Goal: Complete application form

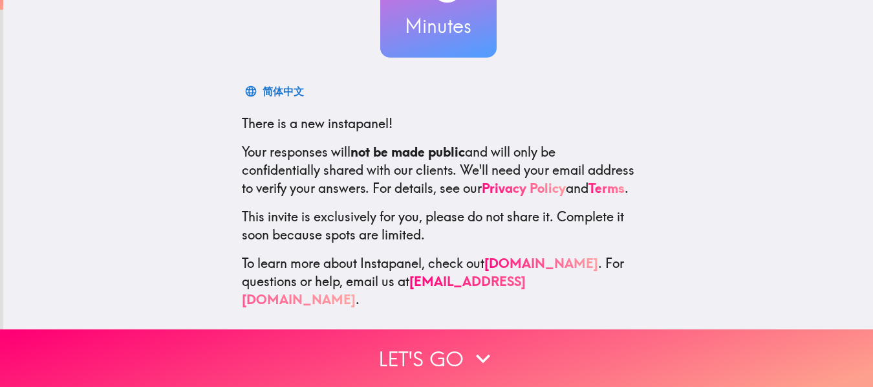
scroll to position [151, 0]
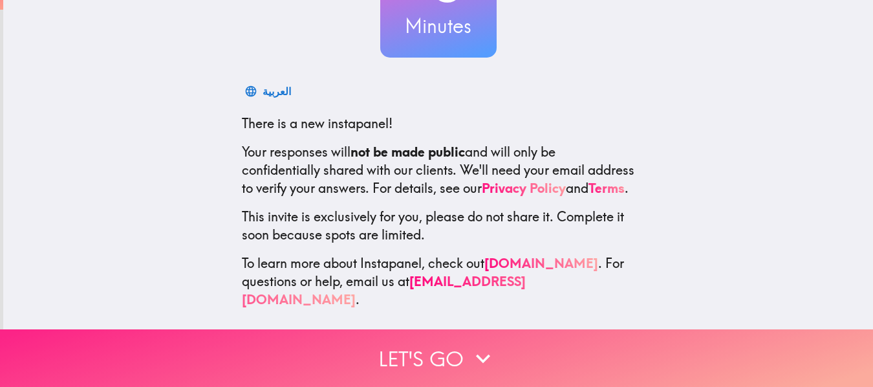
click at [431, 348] on button "Let's go" at bounding box center [436, 358] width 873 height 58
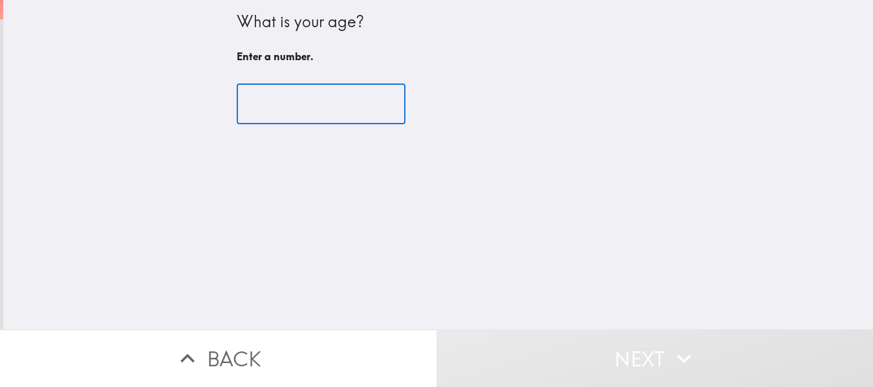
click at [295, 97] on input "number" at bounding box center [321, 104] width 169 height 40
type input "6"
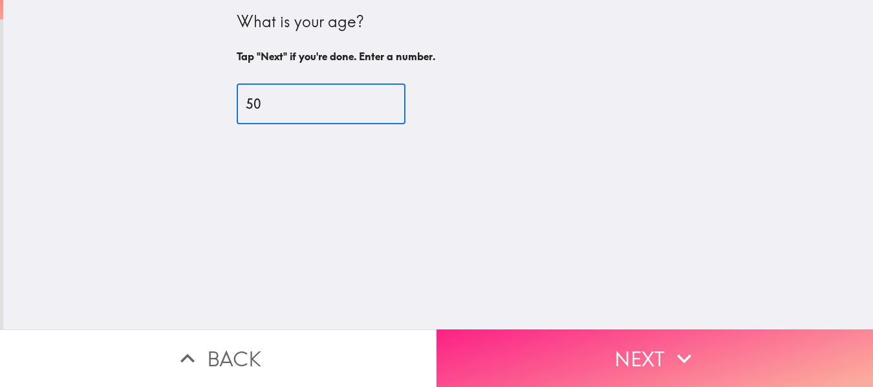
type input "50"
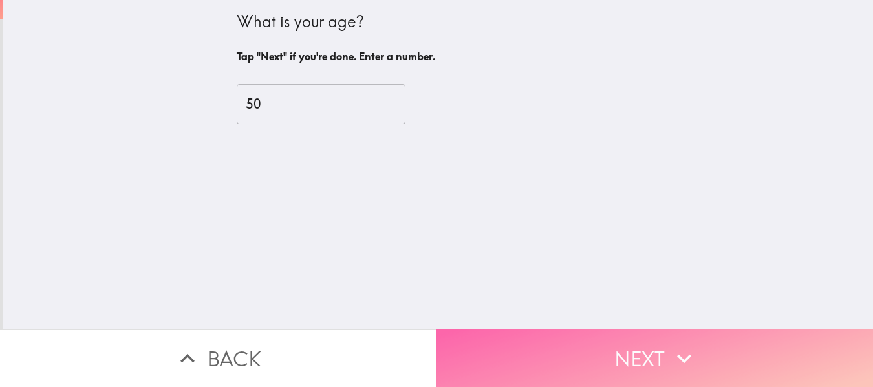
click at [600, 343] on button "Next" at bounding box center [655, 358] width 437 height 58
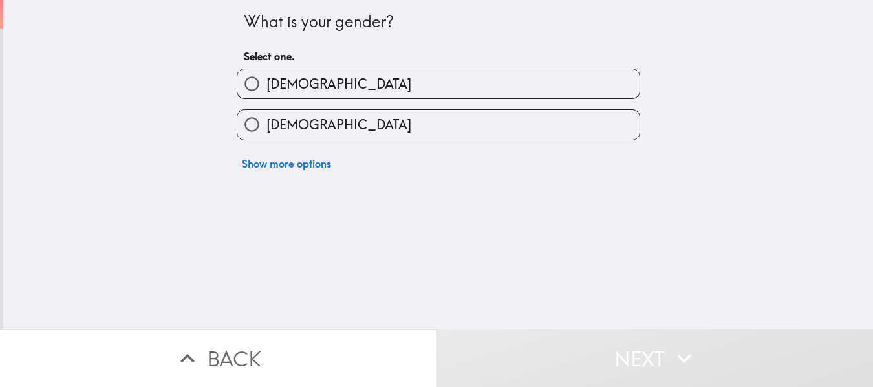
click at [337, 85] on label "[DEMOGRAPHIC_DATA]" at bounding box center [438, 83] width 402 height 29
click at [266, 85] on input "[DEMOGRAPHIC_DATA]" at bounding box center [251, 83] width 29 height 29
radio input "true"
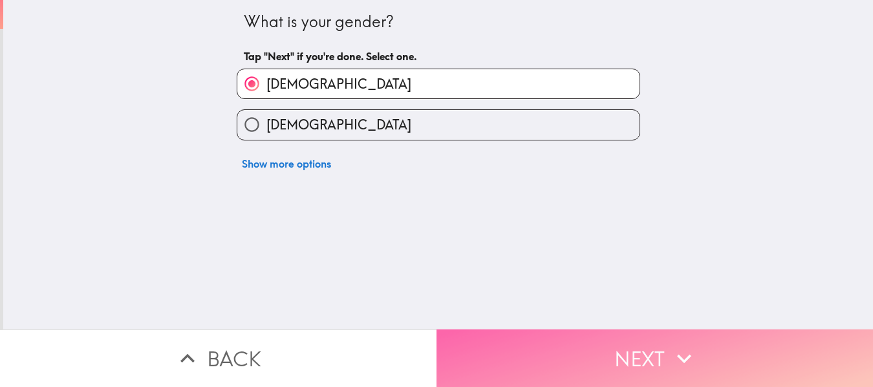
click at [544, 350] on button "Next" at bounding box center [655, 358] width 437 height 58
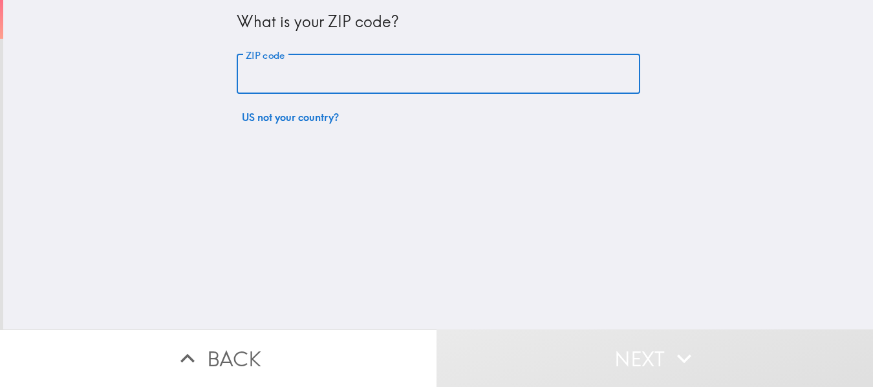
click at [340, 60] on input "ZIP code" at bounding box center [439, 74] width 404 height 40
type input "07927"
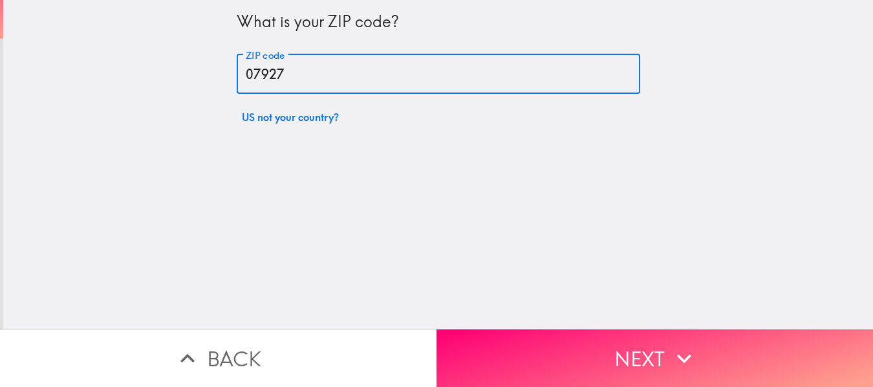
click at [531, 194] on div "What is your ZIP code? ZIP code 07927 ZIP code US not your country?" at bounding box center [438, 164] width 870 height 329
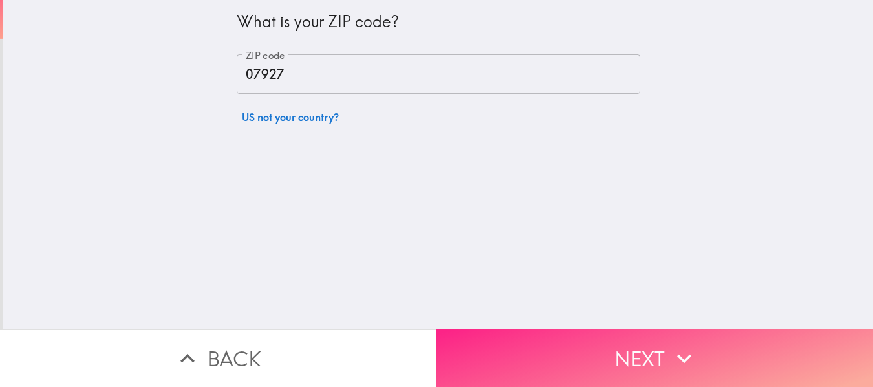
click at [598, 342] on button "Next" at bounding box center [655, 358] width 437 height 58
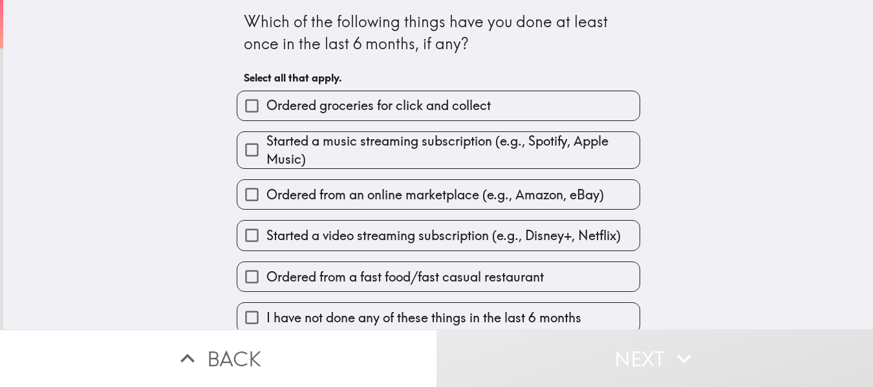
click at [437, 162] on span "Started a music streaming subscription (e.g., Spotify, Apple Music)" at bounding box center [452, 150] width 373 height 36
click at [266, 162] on input "Started a music streaming subscription (e.g., Spotify, Apple Music)" at bounding box center [251, 149] width 29 height 29
checkbox input "true"
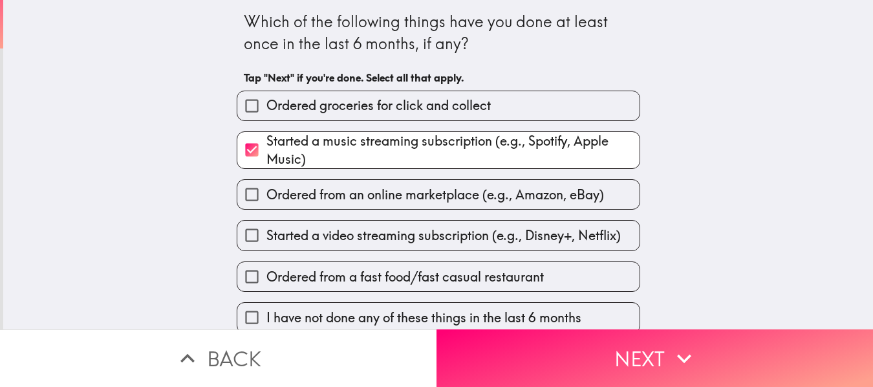
click at [457, 193] on span "Ordered from an online marketplace (e.g., Amazon, eBay)" at bounding box center [435, 195] width 338 height 18
click at [266, 193] on input "Ordered from an online marketplace (e.g., Amazon, eBay)" at bounding box center [251, 194] width 29 height 29
checkbox input "true"
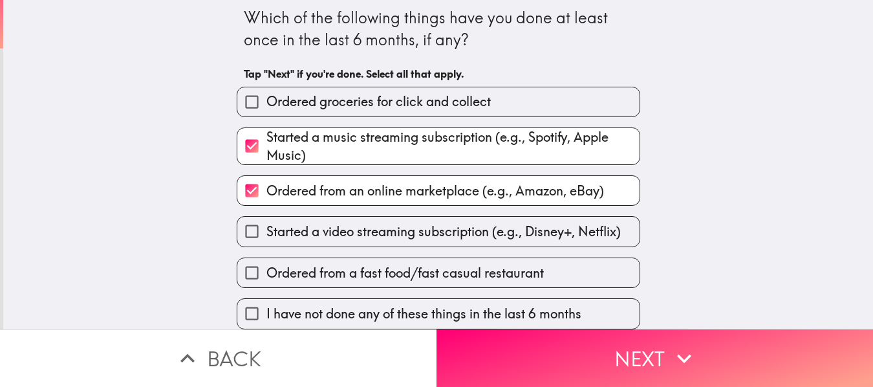
scroll to position [14, 0]
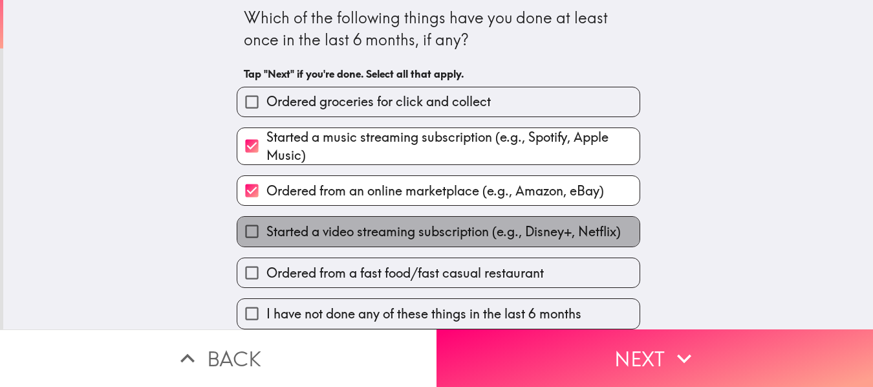
click at [477, 223] on span "Started a video streaming subscription (e.g., Disney+, Netflix)" at bounding box center [443, 232] width 354 height 18
click at [266, 218] on input "Started a video streaming subscription (e.g., Disney+, Netflix)" at bounding box center [251, 231] width 29 height 29
checkbox input "true"
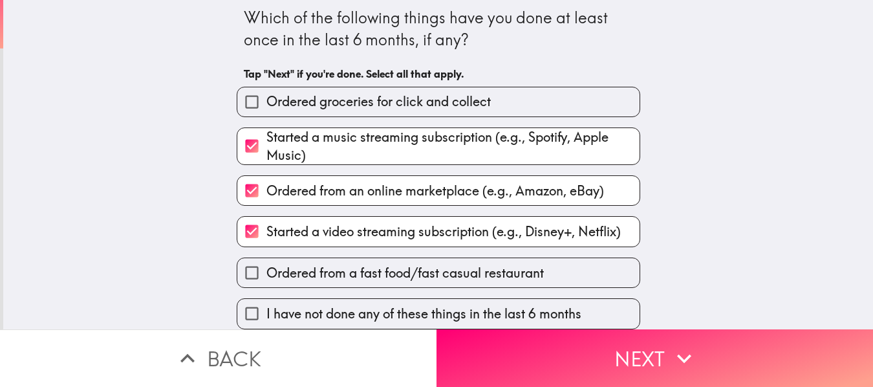
click at [482, 271] on span "Ordered from a fast food/fast casual restaurant" at bounding box center [404, 273] width 277 height 18
click at [266, 271] on input "Ordered from a fast food/fast casual restaurant" at bounding box center [251, 272] width 29 height 29
checkbox input "true"
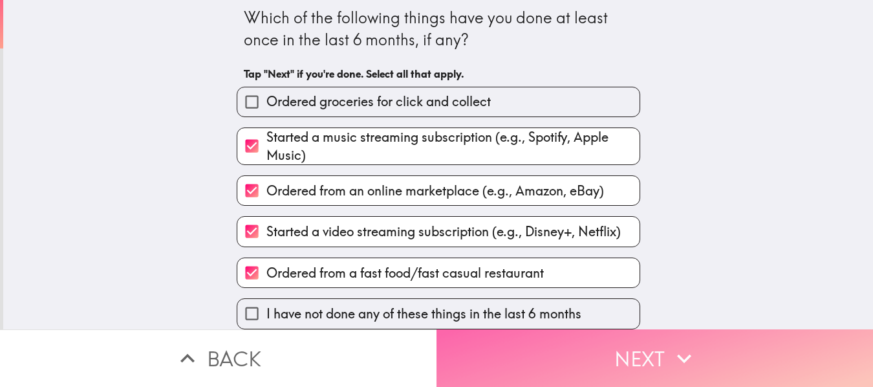
click at [647, 350] on button "Next" at bounding box center [655, 358] width 437 height 58
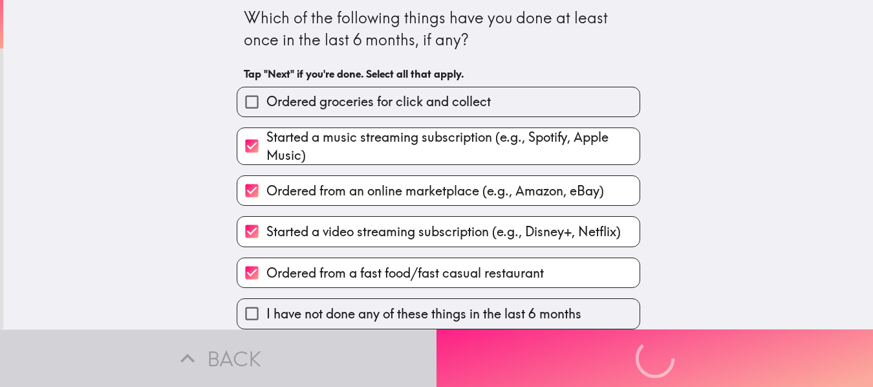
scroll to position [0, 0]
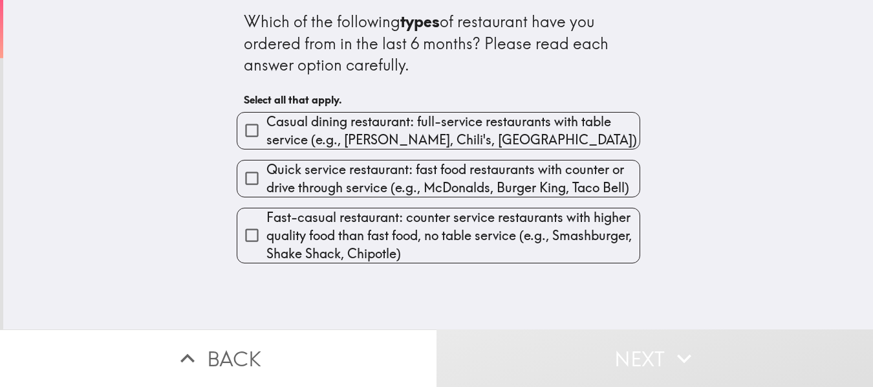
click at [462, 136] on span "Casual dining restaurant: full-service restaurants with table service (e.g., [P…" at bounding box center [452, 131] width 373 height 36
click at [266, 136] on input "Casual dining restaurant: full-service restaurants with table service (e.g., [P…" at bounding box center [251, 130] width 29 height 29
checkbox input "true"
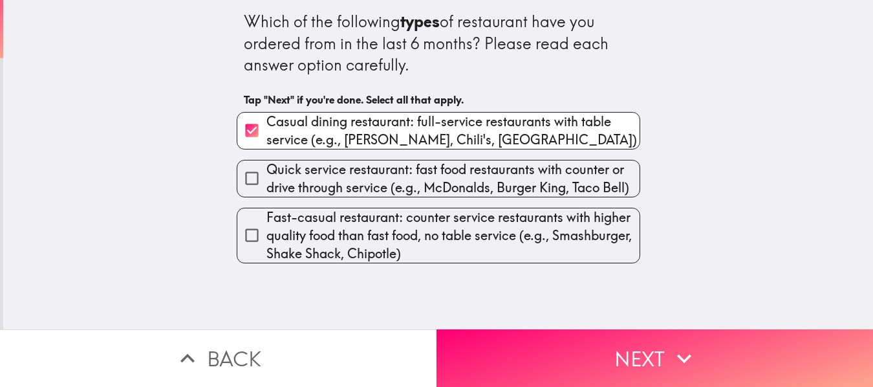
click at [470, 179] on span "Quick service restaurant: fast food restaurants with counter or drive through s…" at bounding box center [452, 178] width 373 height 36
click at [266, 179] on input "Quick service restaurant: fast food restaurants with counter or drive through s…" at bounding box center [251, 178] width 29 height 29
checkbox input "true"
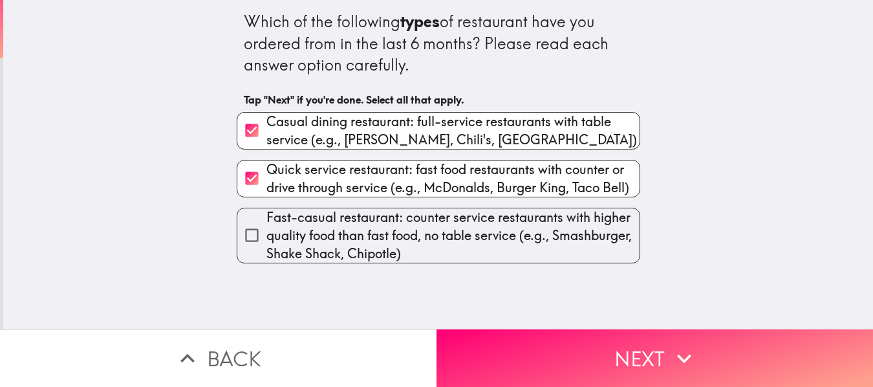
click at [494, 229] on span "Fast-casual restaurant: counter service restaurants with higher quality food th…" at bounding box center [452, 235] width 373 height 54
click at [266, 229] on input "Fast-casual restaurant: counter service restaurants with higher quality food th…" at bounding box center [251, 235] width 29 height 29
checkbox input "true"
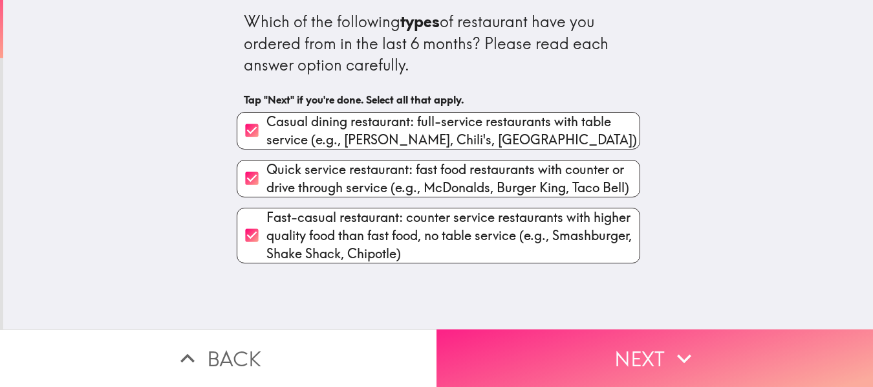
click at [533, 343] on button "Next" at bounding box center [655, 358] width 437 height 58
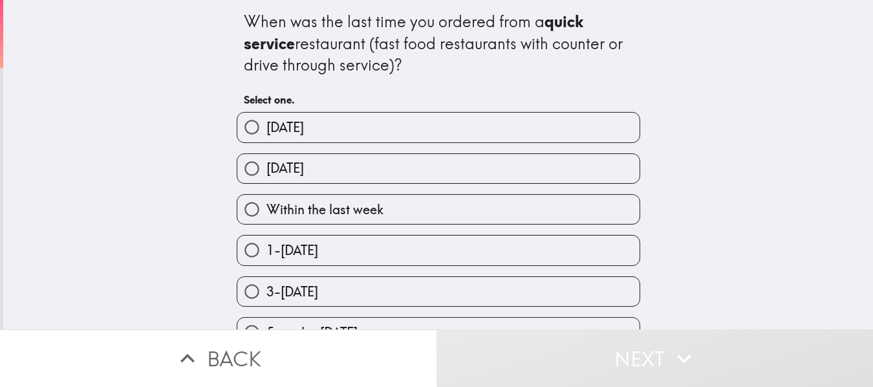
click at [372, 168] on label "[DATE]" at bounding box center [438, 168] width 402 height 29
click at [266, 168] on input "[DATE]" at bounding box center [251, 168] width 29 height 29
radio input "true"
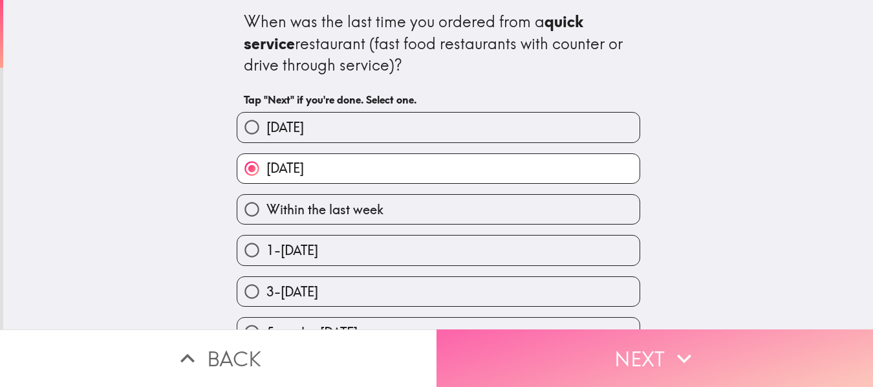
click at [574, 338] on button "Next" at bounding box center [655, 358] width 437 height 58
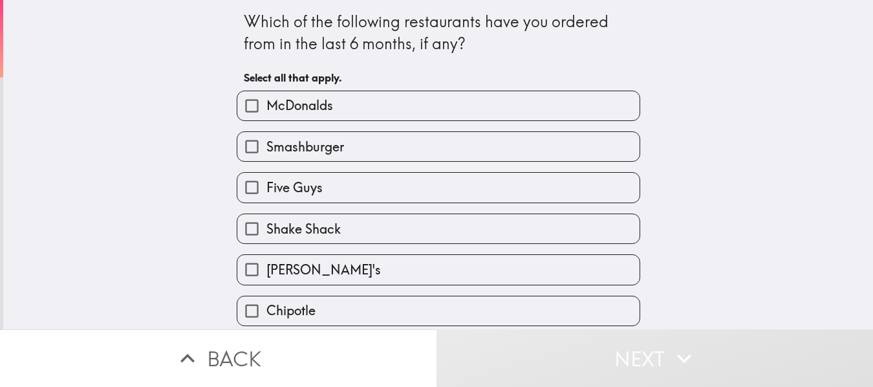
click at [424, 107] on label "McDonalds" at bounding box center [438, 105] width 402 height 29
click at [266, 107] on input "McDonalds" at bounding box center [251, 105] width 29 height 29
checkbox input "true"
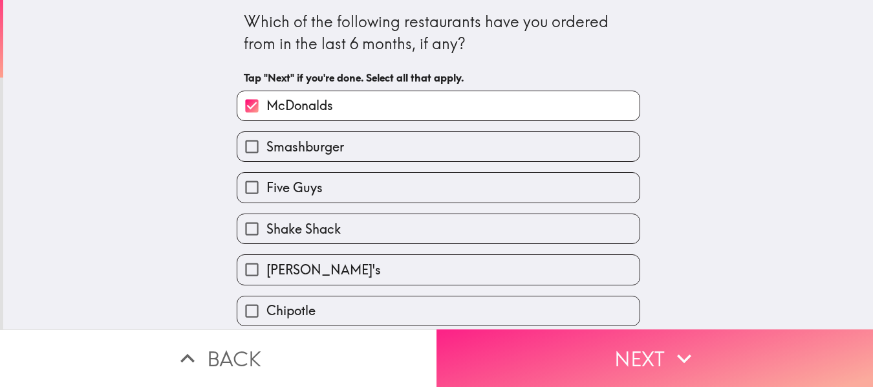
click at [596, 342] on button "Next" at bounding box center [655, 358] width 437 height 58
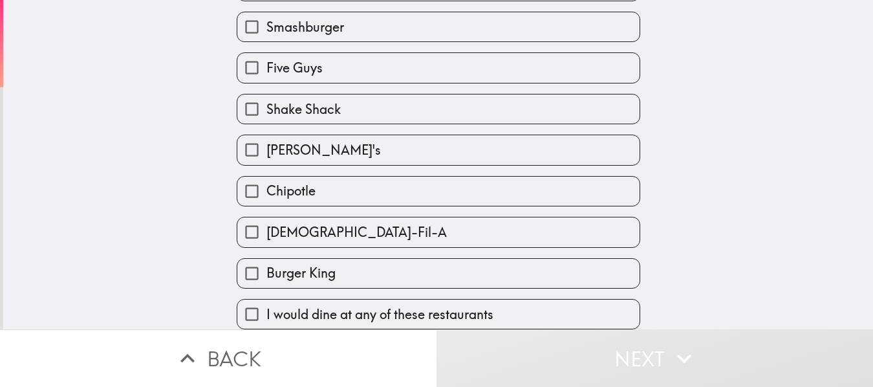
scroll to position [129, 0]
click at [488, 302] on label "I would dine at any of these restaurants" at bounding box center [438, 313] width 402 height 29
click at [266, 302] on input "I would dine at any of these restaurants" at bounding box center [251, 313] width 29 height 29
checkbox input "true"
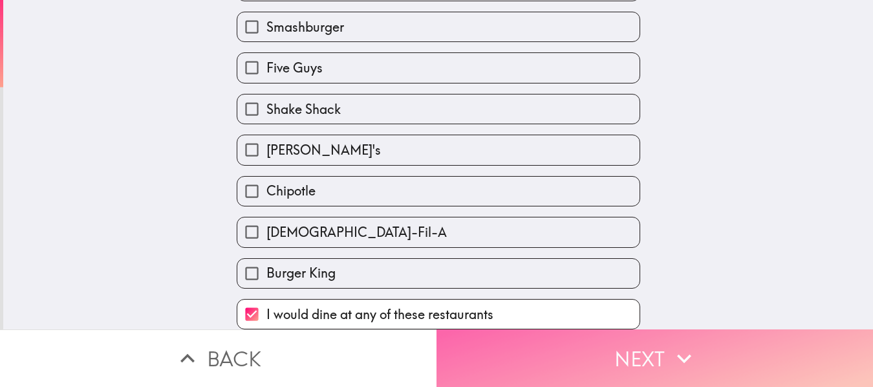
click at [585, 351] on button "Next" at bounding box center [655, 358] width 437 height 58
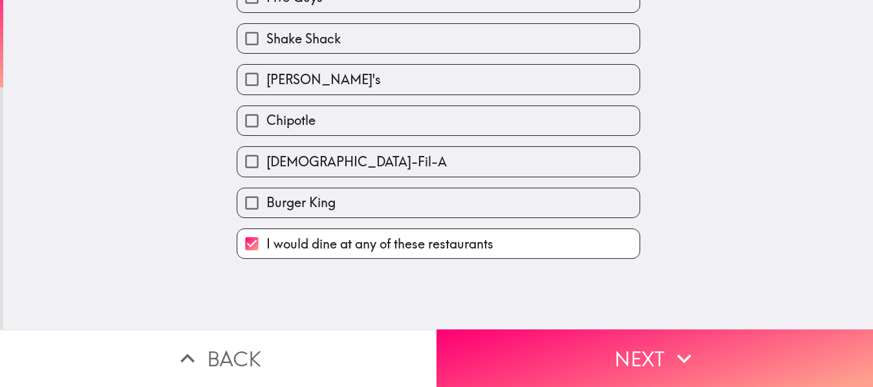
scroll to position [0, 0]
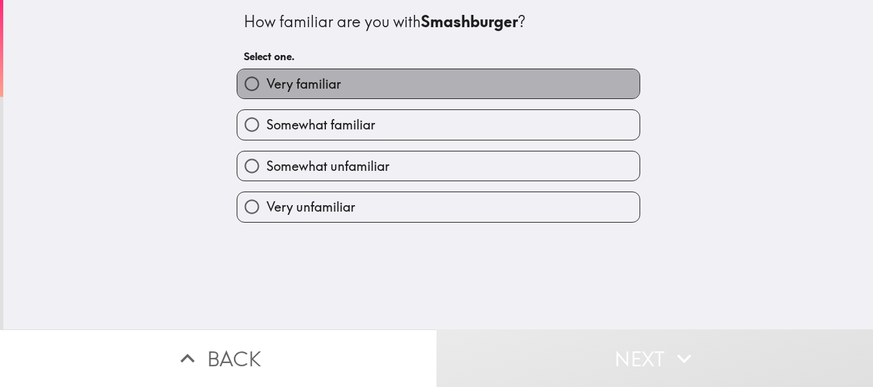
click at [424, 97] on label "Very familiar" at bounding box center [438, 83] width 402 height 29
click at [266, 97] on input "Very familiar" at bounding box center [251, 83] width 29 height 29
radio input "true"
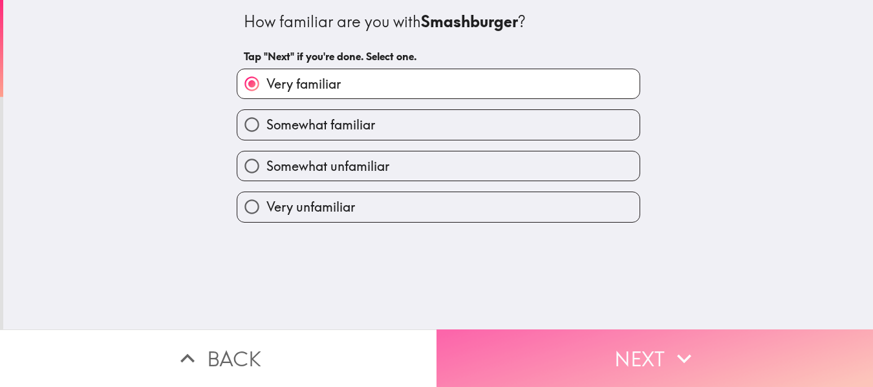
click at [573, 338] on button "Next" at bounding box center [655, 358] width 437 height 58
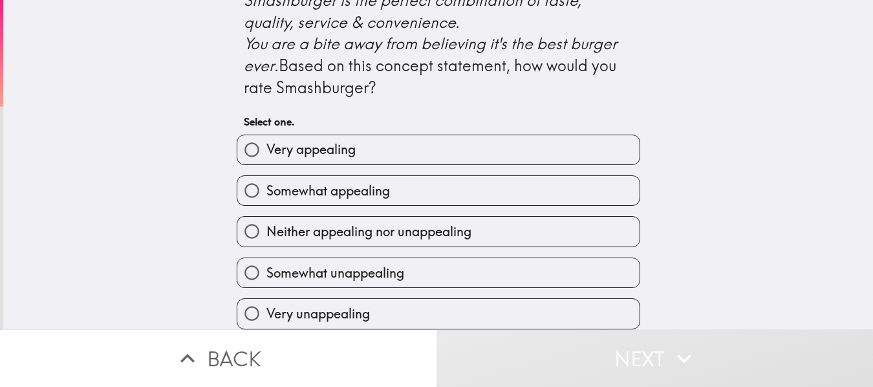
scroll to position [639, 0]
click at [426, 135] on label "Very appealing" at bounding box center [438, 149] width 402 height 29
click at [266, 135] on input "Very appealing" at bounding box center [251, 149] width 29 height 29
radio input "true"
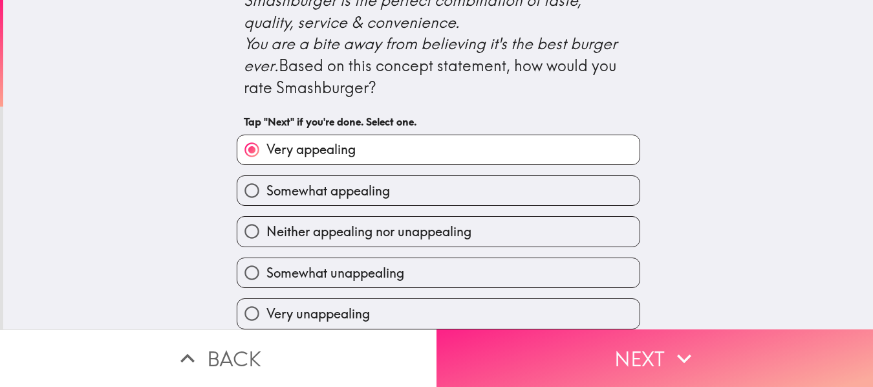
click at [585, 335] on button "Next" at bounding box center [655, 358] width 437 height 58
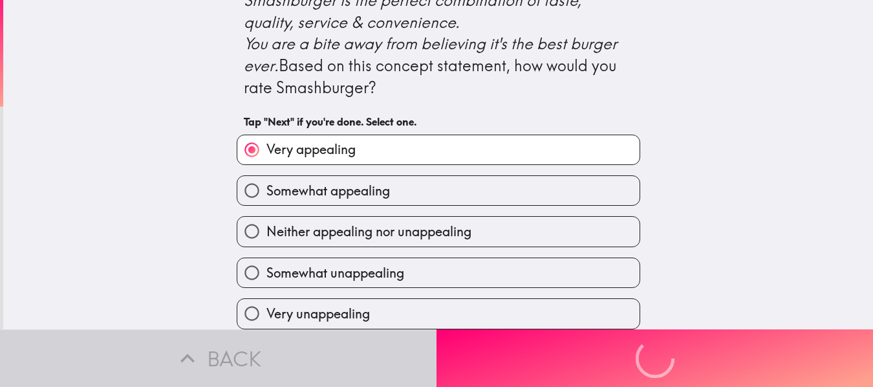
scroll to position [0, 0]
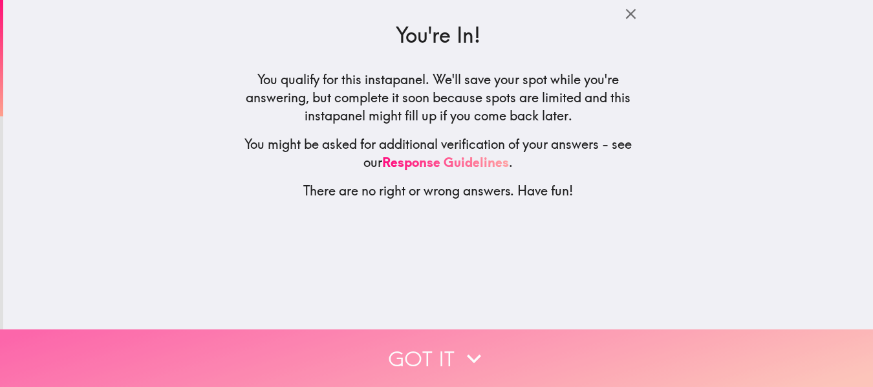
click at [500, 350] on button "Got it" at bounding box center [436, 358] width 873 height 58
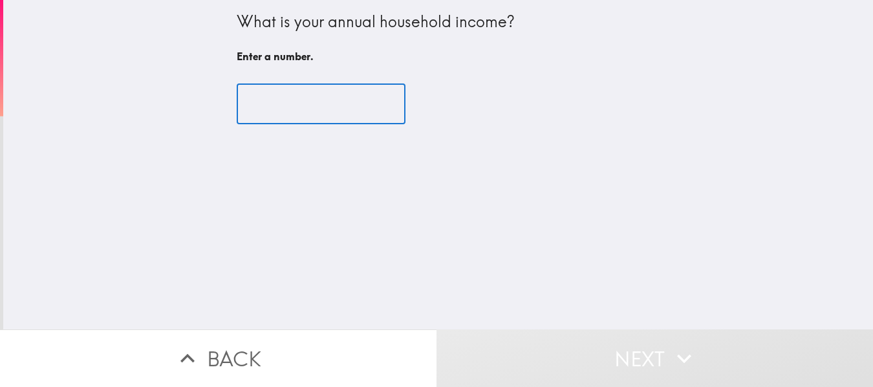
click at [294, 110] on input "number" at bounding box center [321, 104] width 169 height 40
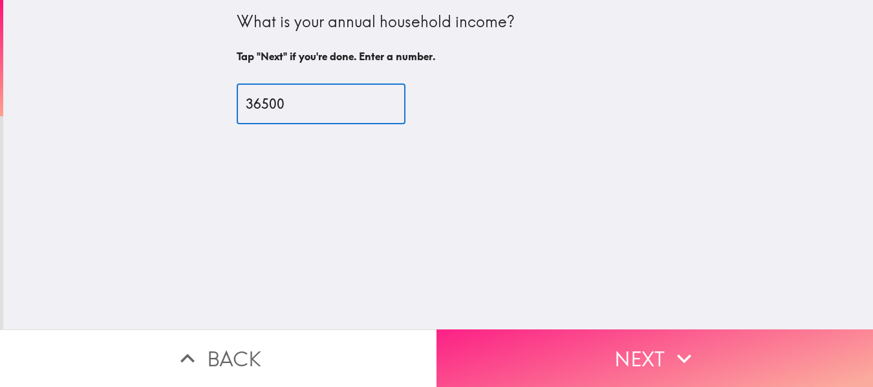
type input "36500"
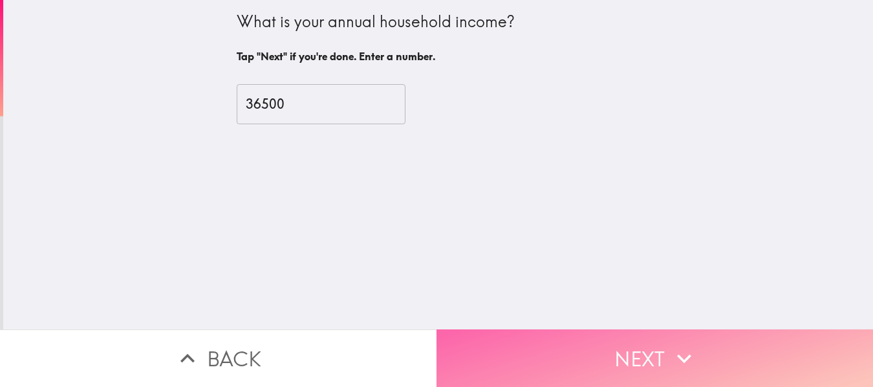
click at [556, 338] on button "Next" at bounding box center [655, 358] width 437 height 58
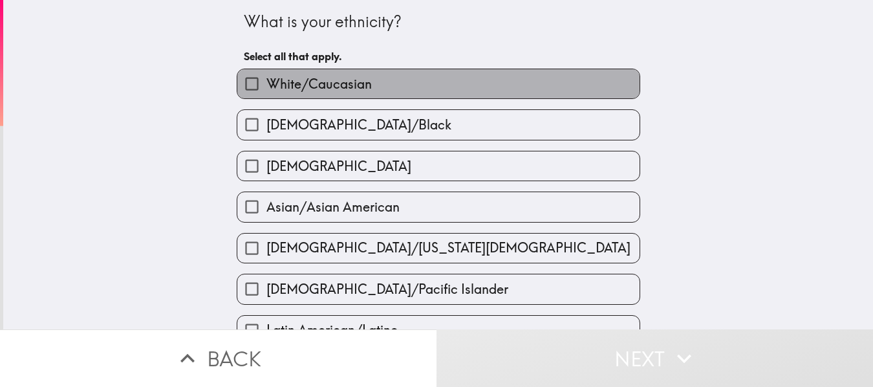
click at [376, 81] on label "White/Caucasian" at bounding box center [438, 83] width 402 height 29
click at [266, 81] on input "White/Caucasian" at bounding box center [251, 83] width 29 height 29
checkbox input "true"
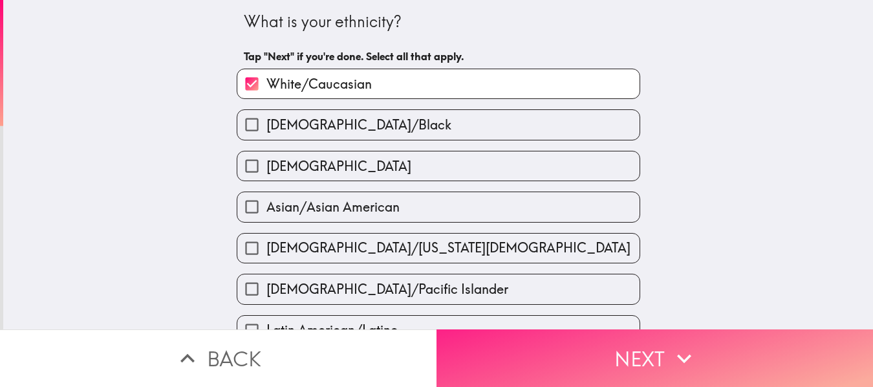
click at [613, 347] on button "Next" at bounding box center [655, 358] width 437 height 58
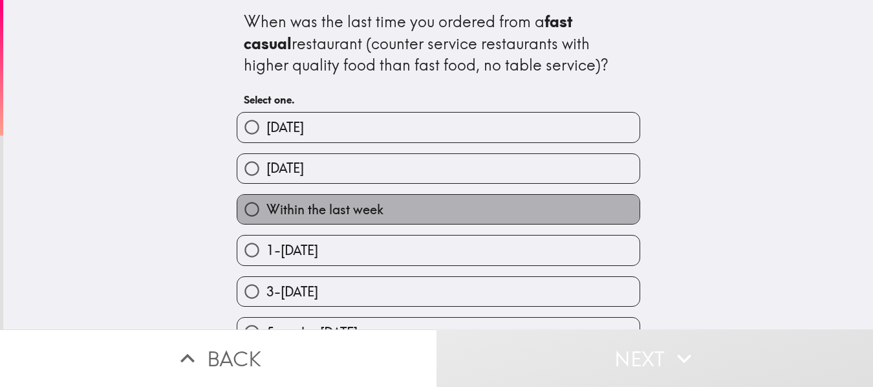
click at [434, 198] on label "Within the last week" at bounding box center [438, 209] width 402 height 29
click at [266, 198] on input "Within the last week" at bounding box center [251, 209] width 29 height 29
radio input "true"
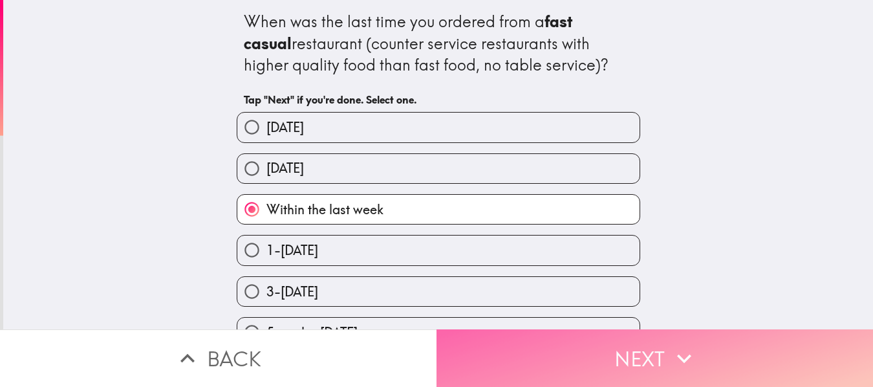
click at [572, 363] on button "Next" at bounding box center [655, 358] width 437 height 58
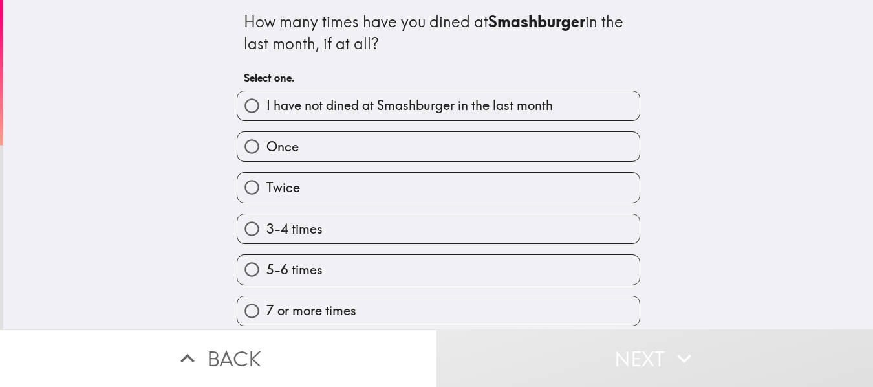
scroll to position [6, 0]
click at [464, 232] on label "3-4 times" at bounding box center [438, 228] width 402 height 29
click at [266, 232] on input "3-4 times" at bounding box center [251, 228] width 29 height 29
radio input "true"
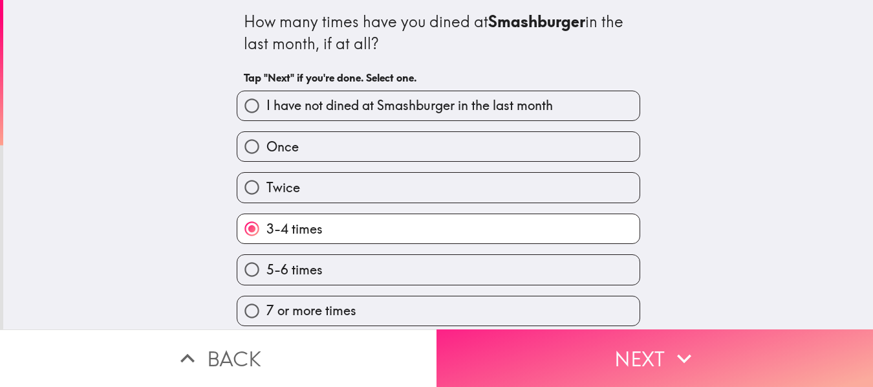
click at [574, 347] on button "Next" at bounding box center [655, 358] width 437 height 58
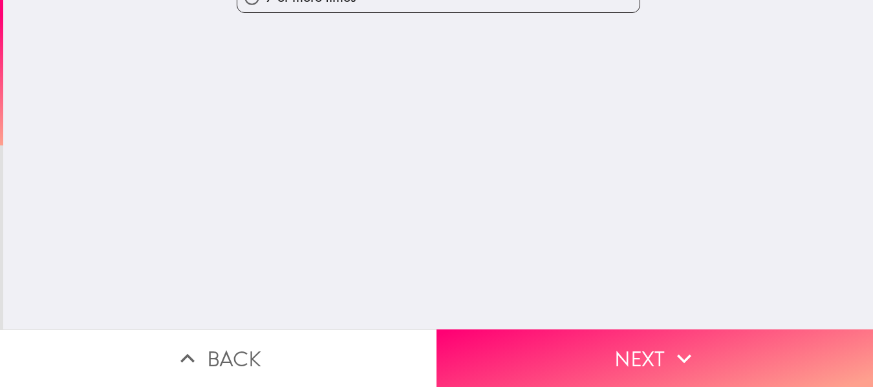
scroll to position [0, 0]
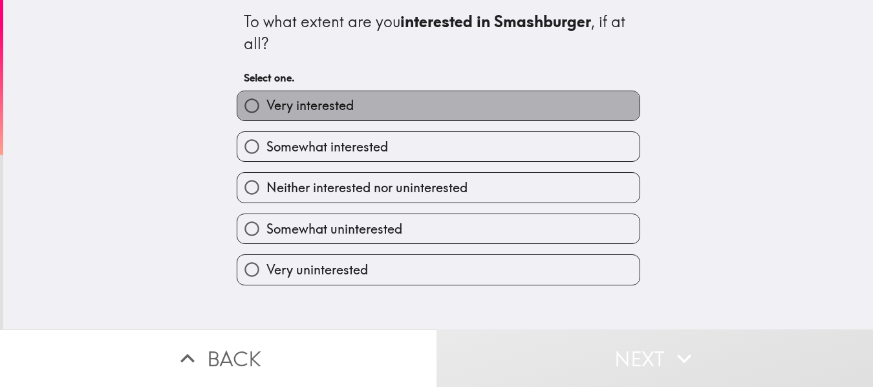
click at [420, 102] on label "Very interested" at bounding box center [438, 105] width 402 height 29
click at [266, 102] on input "Very interested" at bounding box center [251, 105] width 29 height 29
radio input "true"
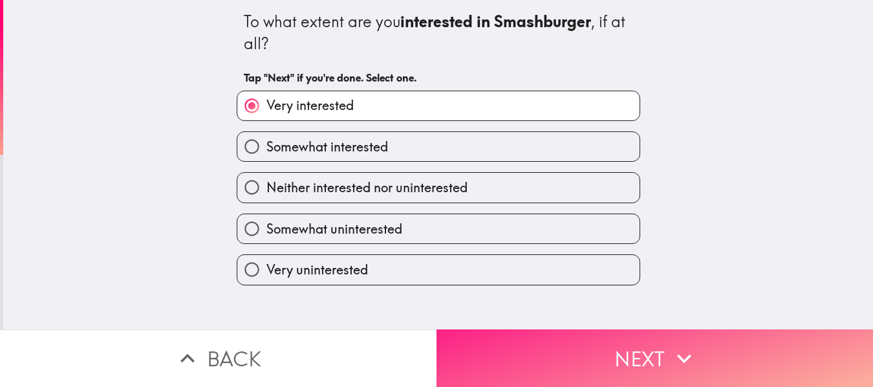
click at [599, 352] on button "Next" at bounding box center [655, 358] width 437 height 58
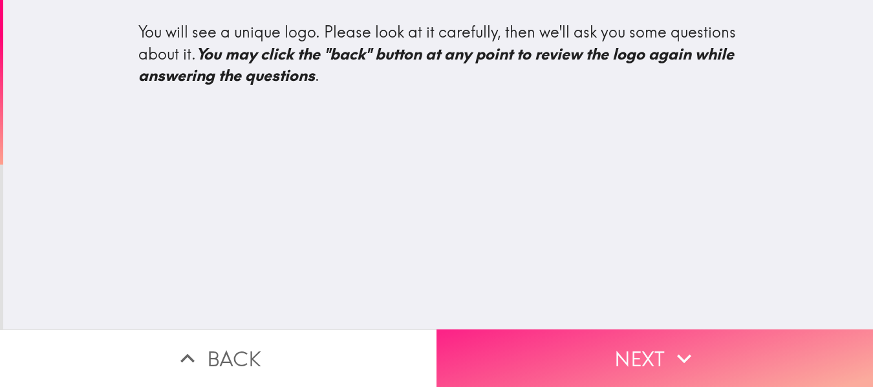
click at [568, 339] on button "Next" at bounding box center [655, 358] width 437 height 58
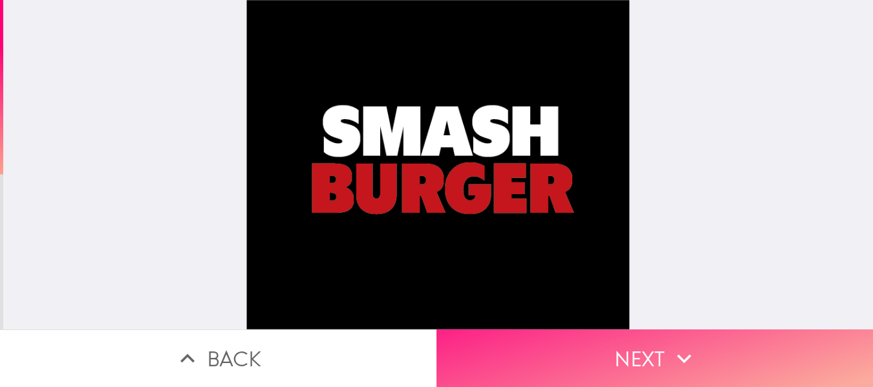
click at [649, 353] on button "Next" at bounding box center [655, 358] width 437 height 58
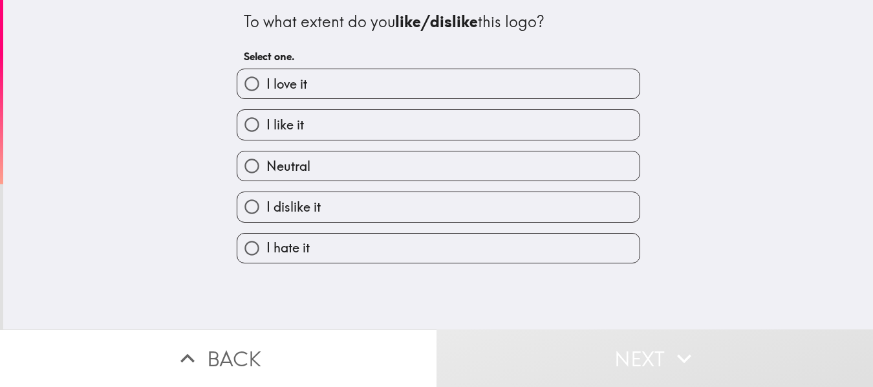
click at [440, 85] on label "I love it" at bounding box center [438, 83] width 402 height 29
click at [266, 85] on input "I love it" at bounding box center [251, 83] width 29 height 29
radio input "true"
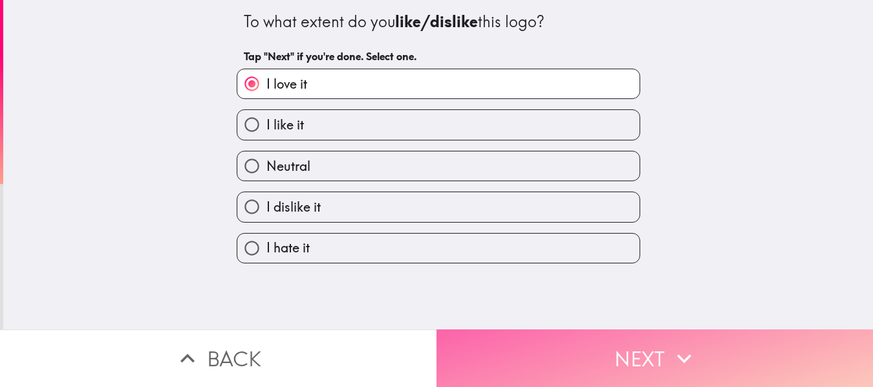
click at [598, 347] on button "Next" at bounding box center [655, 358] width 437 height 58
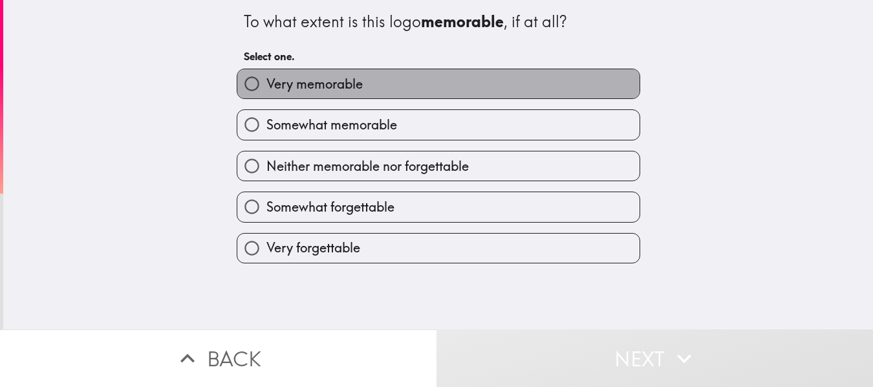
click at [428, 95] on label "Very memorable" at bounding box center [438, 83] width 402 height 29
click at [266, 95] on input "Very memorable" at bounding box center [251, 83] width 29 height 29
radio input "true"
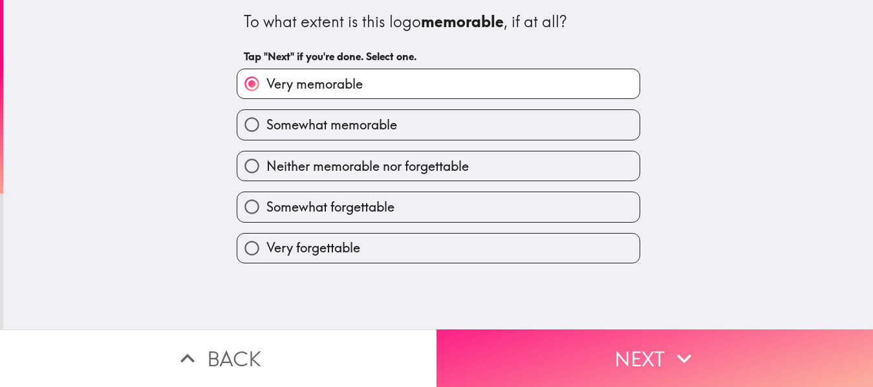
click at [602, 349] on button "Next" at bounding box center [655, 358] width 437 height 58
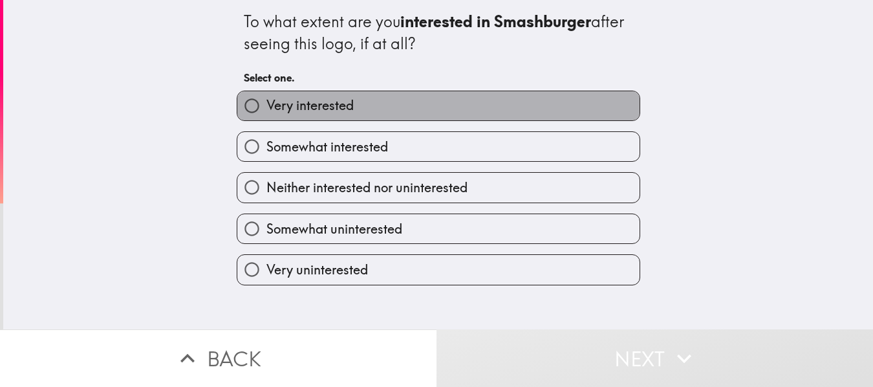
click at [463, 112] on label "Very interested" at bounding box center [438, 105] width 402 height 29
click at [266, 112] on input "Very interested" at bounding box center [251, 105] width 29 height 29
radio input "true"
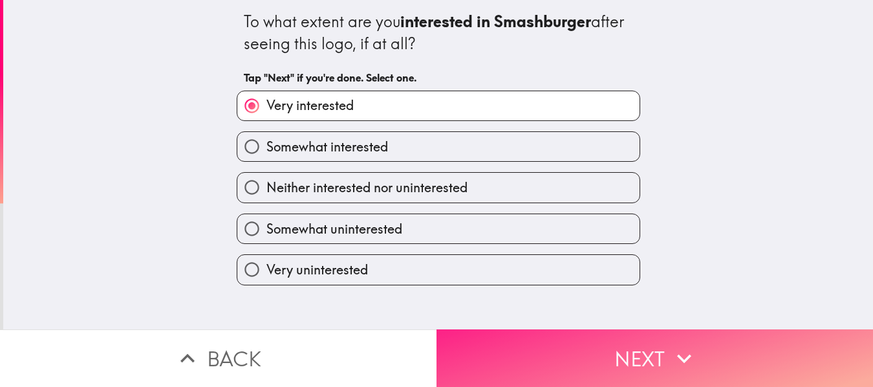
click at [608, 348] on button "Next" at bounding box center [655, 358] width 437 height 58
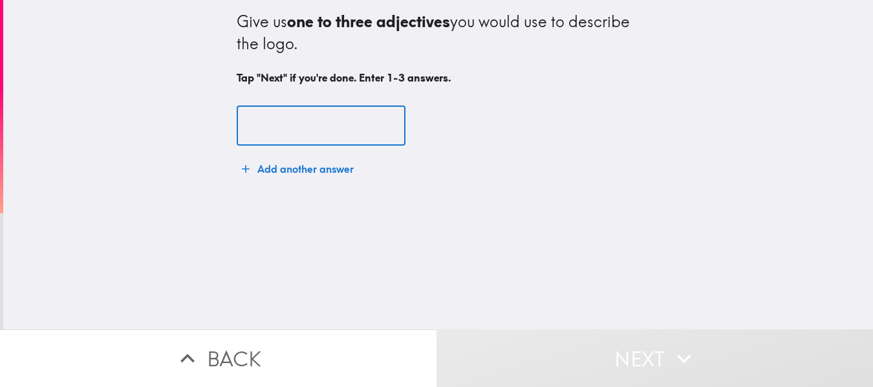
click at [294, 133] on input "text" at bounding box center [321, 126] width 169 height 40
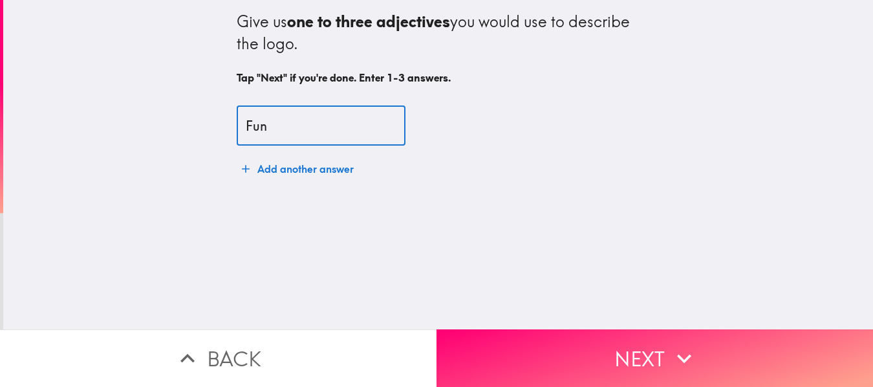
type input "Fun"
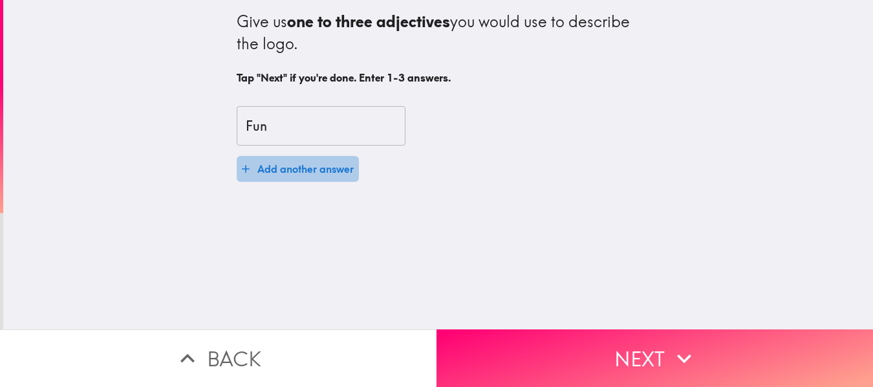
click at [320, 174] on button "Add another answer" at bounding box center [298, 169] width 122 height 26
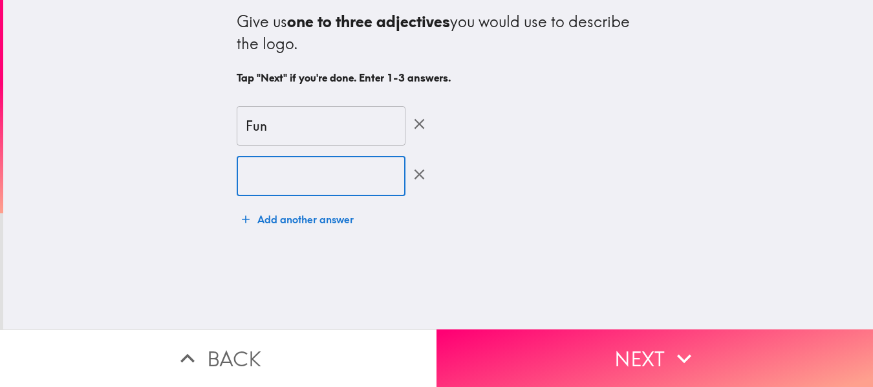
click at [320, 175] on input "text" at bounding box center [321, 176] width 169 height 40
type input "Modern"
click at [295, 218] on button "Add another answer" at bounding box center [298, 219] width 122 height 26
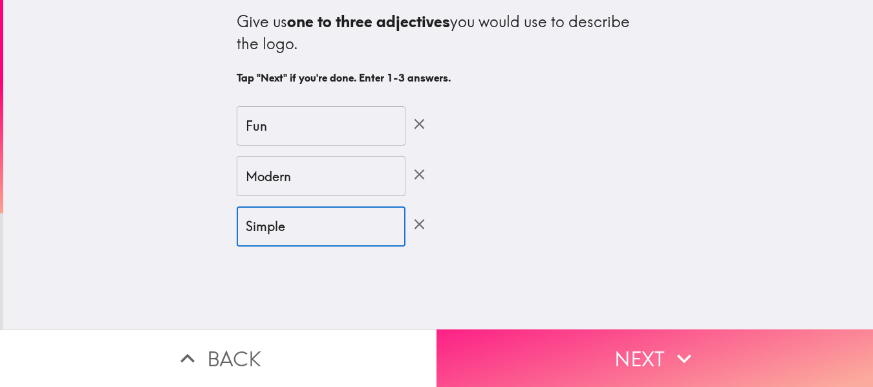
type input "Simple"
click at [594, 355] on button "Next" at bounding box center [655, 358] width 437 height 58
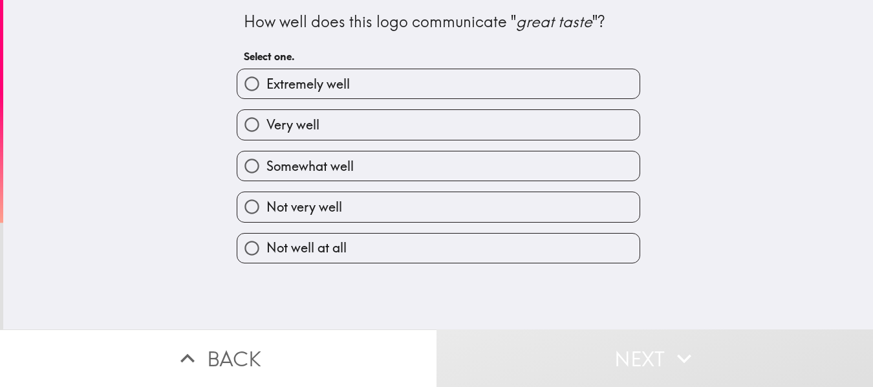
click at [477, 91] on label "Extremely well" at bounding box center [438, 83] width 402 height 29
click at [266, 91] on input "Extremely well" at bounding box center [251, 83] width 29 height 29
radio input "true"
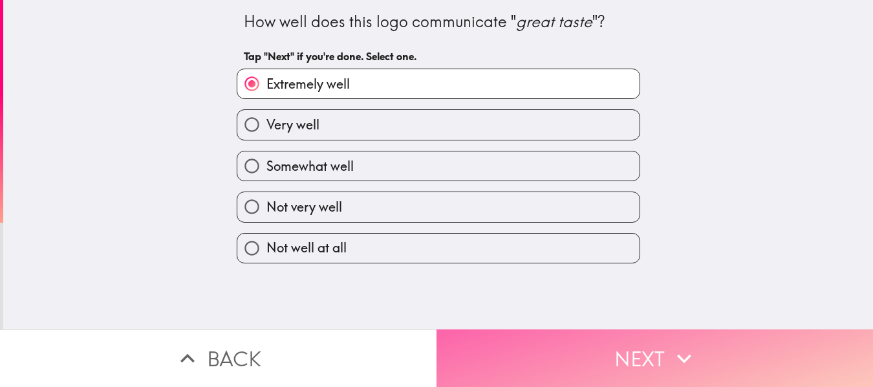
click at [574, 341] on button "Next" at bounding box center [655, 358] width 437 height 58
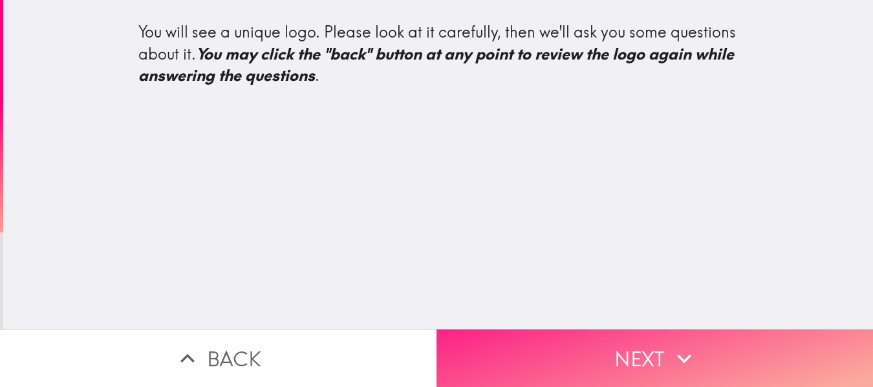
click at [613, 341] on button "Next" at bounding box center [655, 358] width 437 height 58
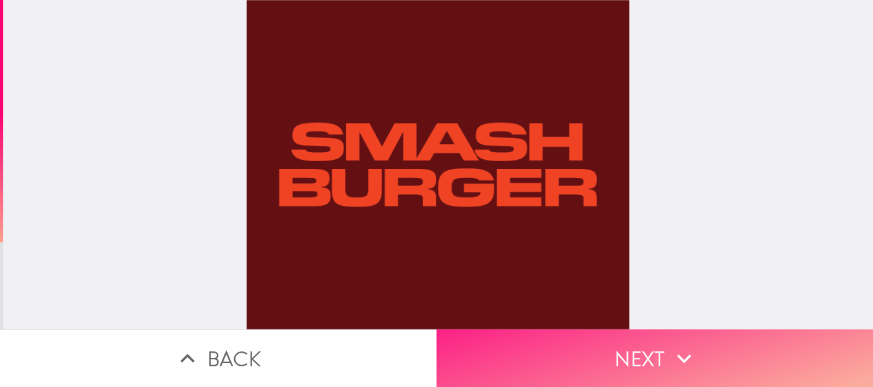
click at [622, 347] on button "Next" at bounding box center [655, 358] width 437 height 58
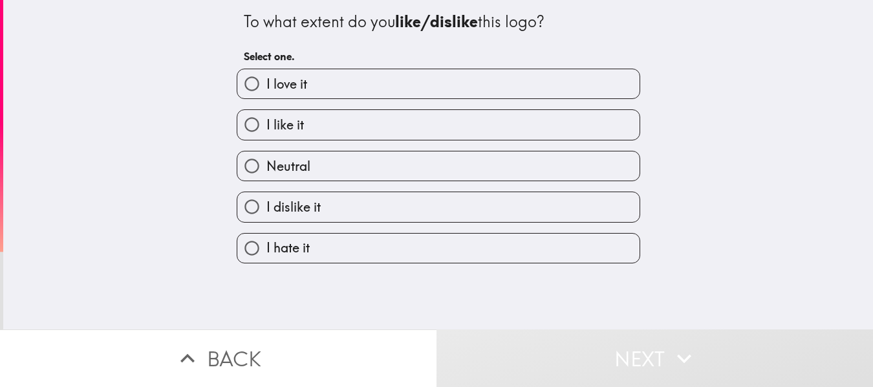
click at [424, 161] on label "Neutral" at bounding box center [438, 165] width 402 height 29
click at [266, 161] on input "Neutral" at bounding box center [251, 165] width 29 height 29
radio input "true"
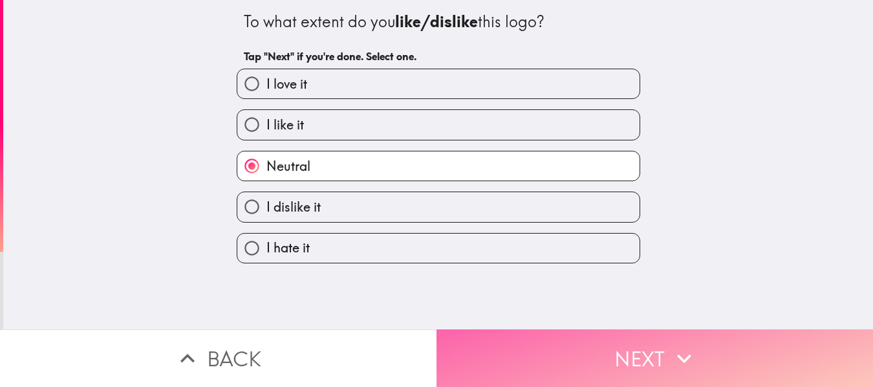
click at [561, 344] on button "Next" at bounding box center [655, 358] width 437 height 58
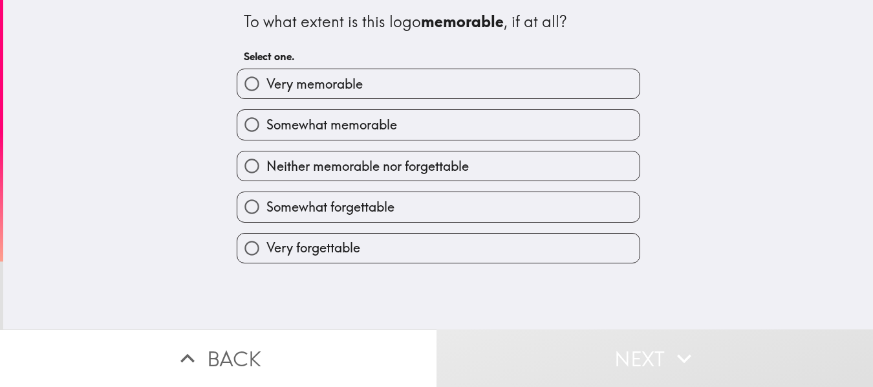
click at [466, 162] on label "Neither memorable nor forgettable" at bounding box center [438, 165] width 402 height 29
click at [266, 162] on input "Neither memorable nor forgettable" at bounding box center [251, 165] width 29 height 29
radio input "true"
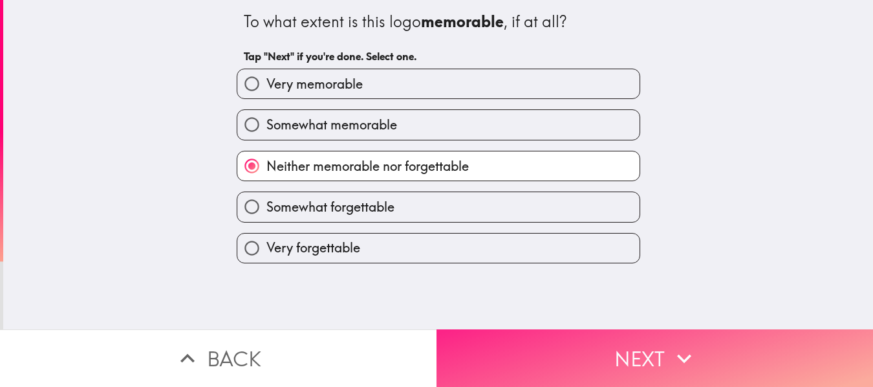
click at [575, 334] on button "Next" at bounding box center [655, 358] width 437 height 58
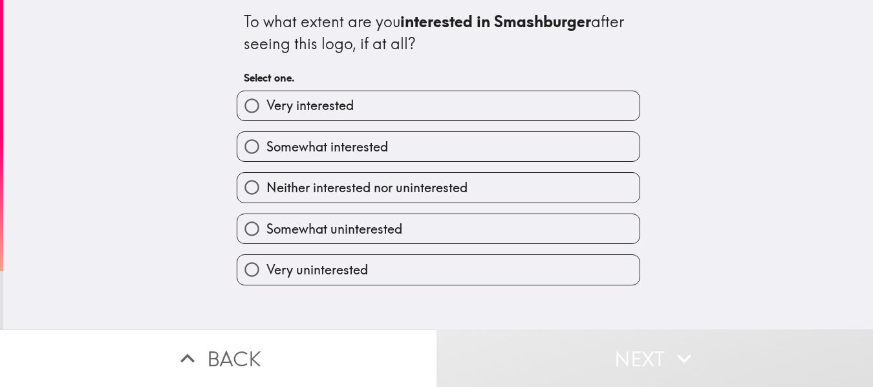
click at [516, 189] on label "Neither interested nor uninterested" at bounding box center [438, 187] width 402 height 29
click at [266, 189] on input "Neither interested nor uninterested" at bounding box center [251, 187] width 29 height 29
radio input "true"
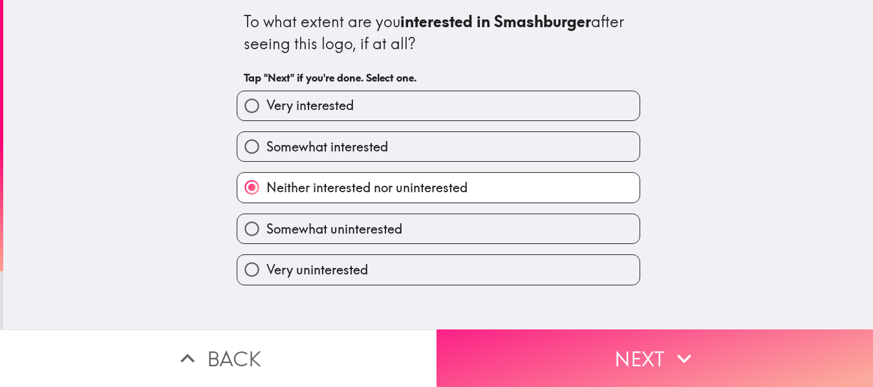
click at [622, 344] on button "Next" at bounding box center [655, 358] width 437 height 58
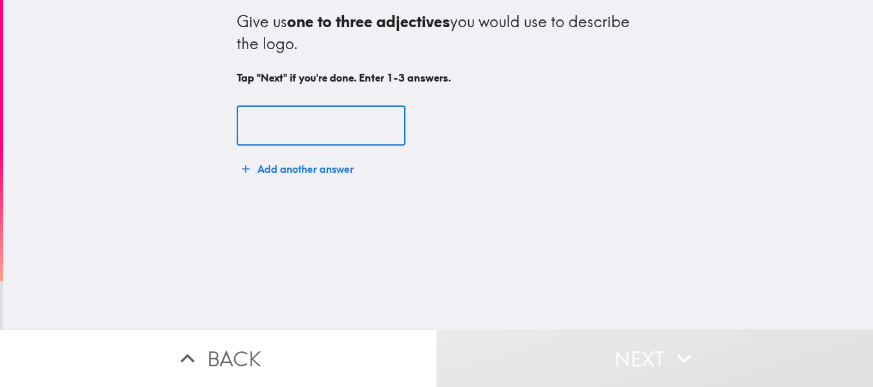
click at [321, 139] on input "text" at bounding box center [321, 126] width 169 height 40
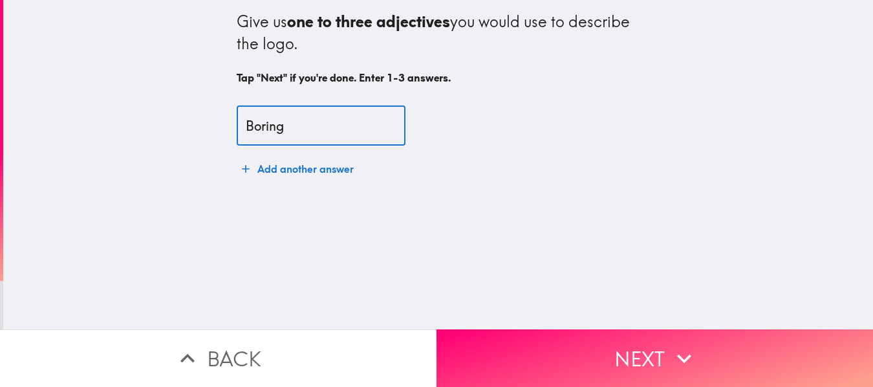
type input "Boring"
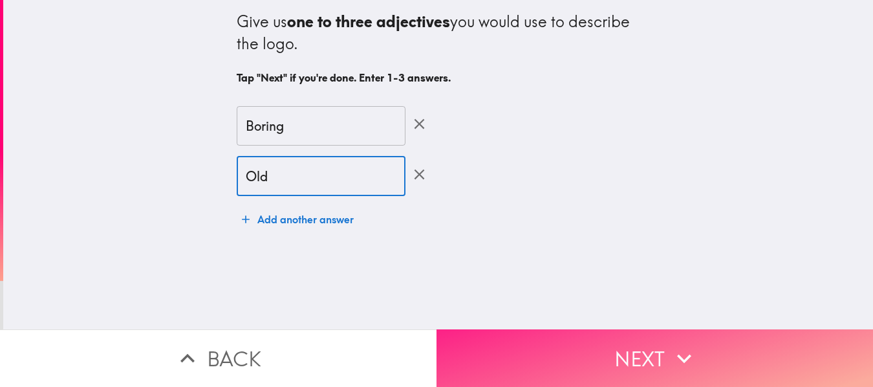
type input "Old"
click at [616, 345] on button "Next" at bounding box center [655, 358] width 437 height 58
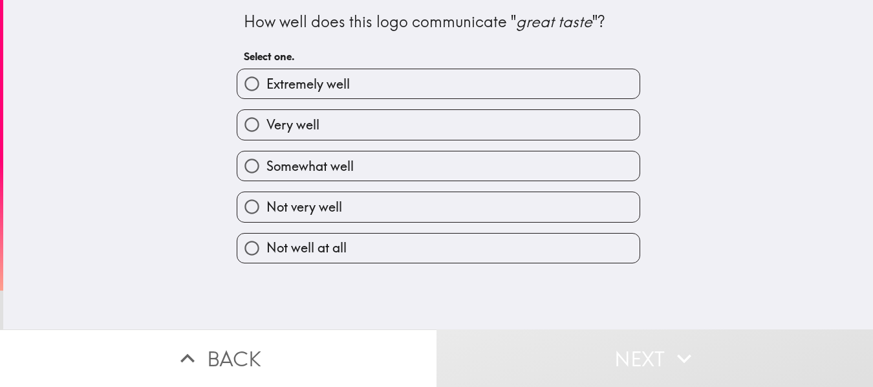
click at [462, 169] on label "Somewhat well" at bounding box center [438, 165] width 402 height 29
click at [266, 169] on input "Somewhat well" at bounding box center [251, 165] width 29 height 29
radio input "true"
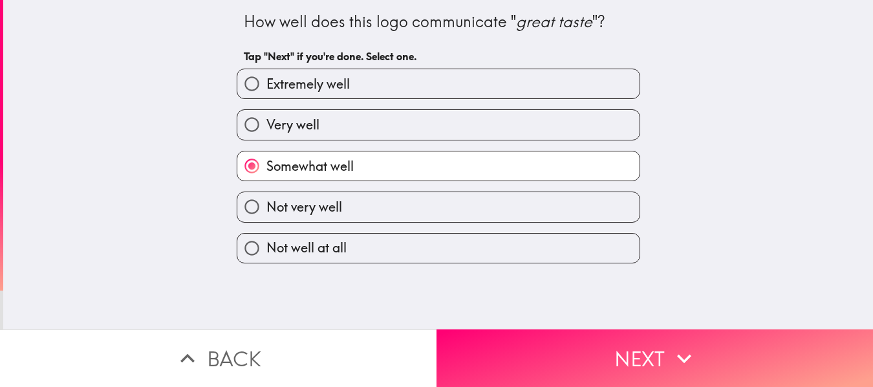
click at [509, 203] on label "Not very well" at bounding box center [438, 206] width 402 height 29
click at [266, 203] on input "Not very well" at bounding box center [251, 206] width 29 height 29
radio input "true"
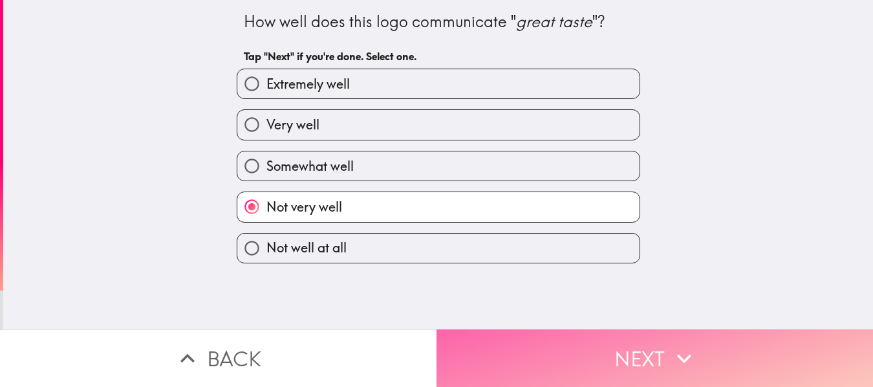
click at [582, 350] on button "Next" at bounding box center [655, 358] width 437 height 58
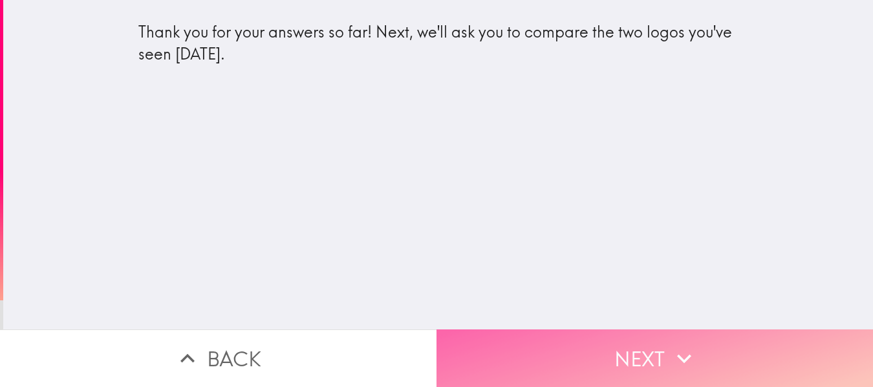
click at [577, 353] on button "Next" at bounding box center [655, 358] width 437 height 58
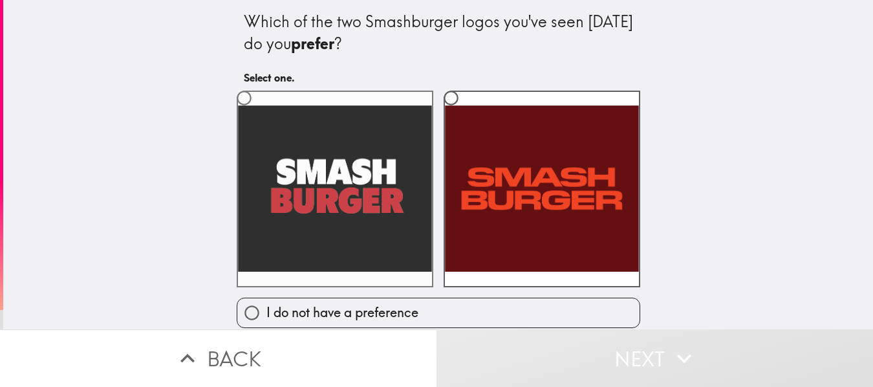
click at [332, 207] on label at bounding box center [335, 189] width 197 height 197
click at [259, 113] on input "radio" at bounding box center [244, 97] width 29 height 29
radio input "true"
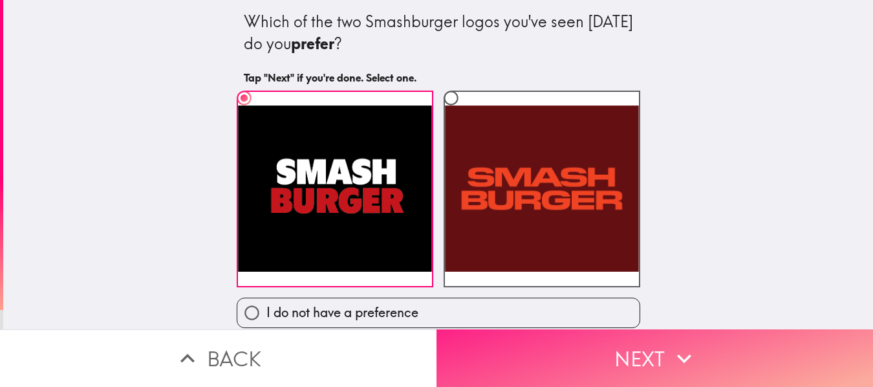
scroll to position [8, 0]
click at [556, 361] on button "Next" at bounding box center [655, 358] width 437 height 58
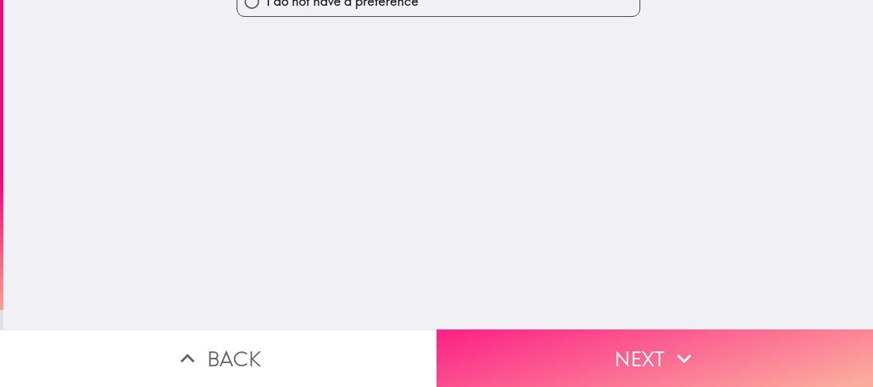
scroll to position [0, 0]
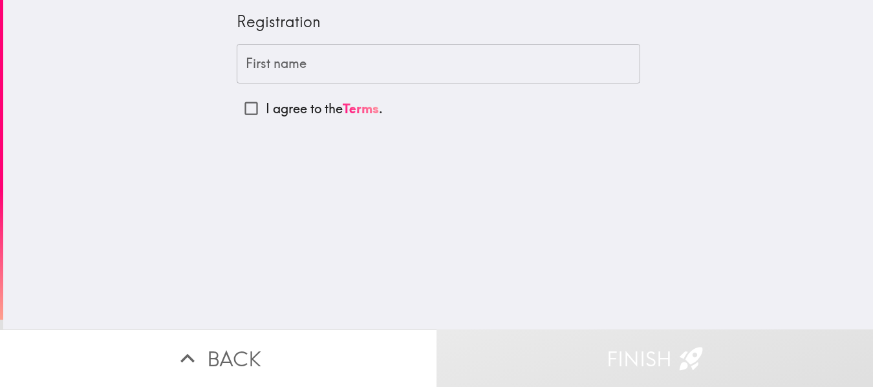
click at [332, 67] on input "First name" at bounding box center [439, 64] width 404 height 40
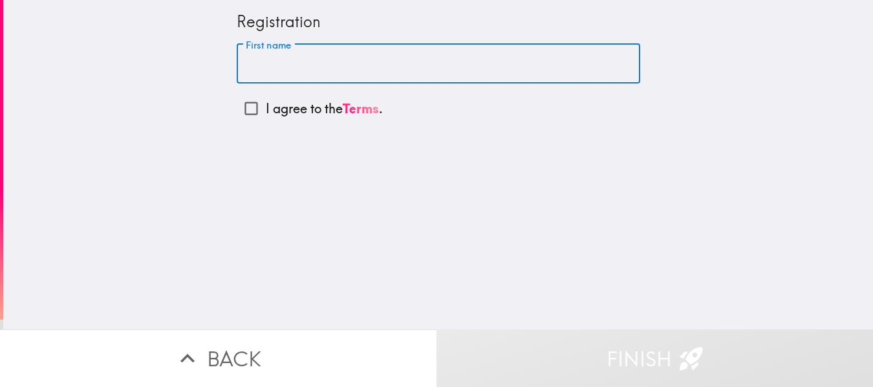
type input "Mark"
click at [241, 105] on input "I agree to the Terms ." at bounding box center [251, 108] width 29 height 29
checkbox input "true"
